Goal: Information Seeking & Learning: Learn about a topic

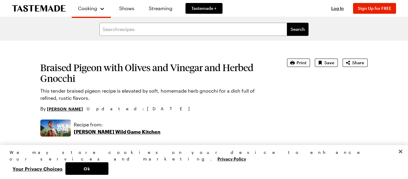
click at [184, 73] on h1 "Braised Pigeon with Olives and Vinegar and Herbed Gnocchi" at bounding box center [155, 73] width 230 height 22
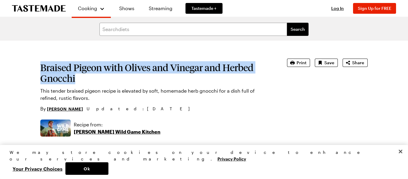
drag, startPoint x: 33, startPoint y: 60, endPoint x: 82, endPoint y: 80, distance: 52.9
copy h1 "Braised Pigeon with Olives and Vinegar and Herbed Gnocchi"
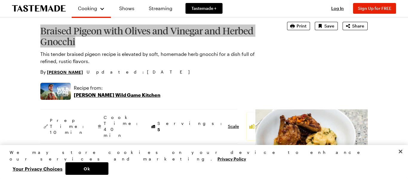
scroll to position [35, 0]
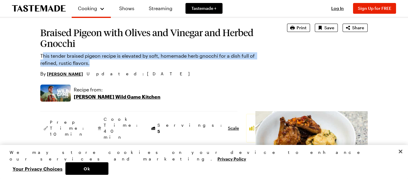
drag, startPoint x: 42, startPoint y: 56, endPoint x: 71, endPoint y: 64, distance: 30.5
click at [71, 64] on p "This tender braised pigeon recipe is elevated by soft, homemade herb gnocchi fo…" at bounding box center [155, 59] width 230 height 14
click at [42, 57] on p "This tender braised pigeon recipe is elevated by soft, homemade herb gnocchi fo…" at bounding box center [155, 59] width 230 height 14
drag, startPoint x: 36, startPoint y: 52, endPoint x: 74, endPoint y: 64, distance: 40.7
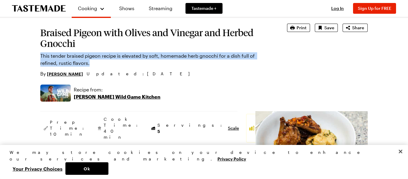
copy p "This tender braised pigeon recipe is elevated by soft, homemade herb gnocchi fo…"
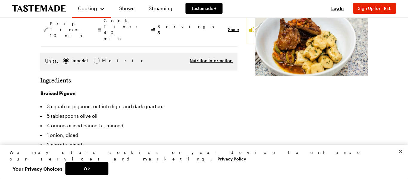
scroll to position [0, 0]
